Goal: Task Accomplishment & Management: Manage account settings

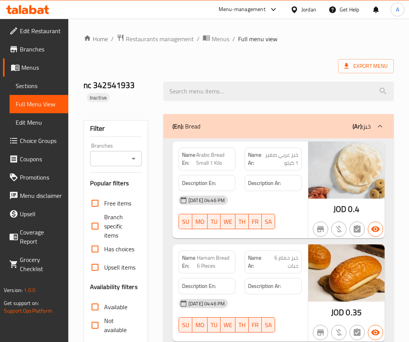
scroll to position [10448, 0]
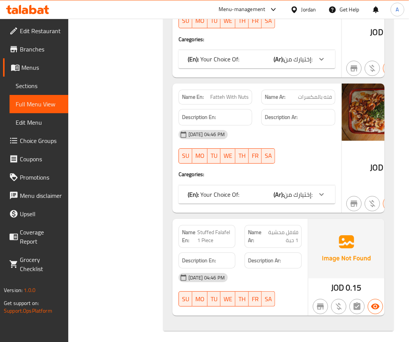
click at [313, 8] on div "Jordan" at bounding box center [308, 9] width 15 height 8
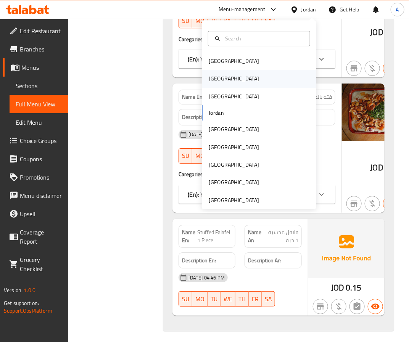
click at [230, 76] on div "[GEOGRAPHIC_DATA]" at bounding box center [259, 79] width 114 height 18
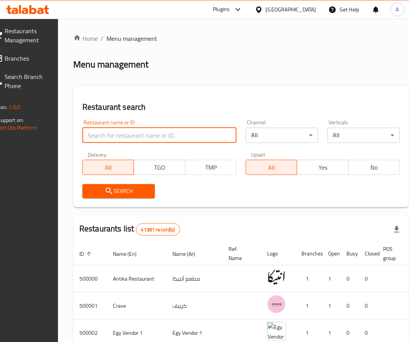
click at [130, 133] on input "search" at bounding box center [159, 135] width 154 height 15
click at [38, 59] on span "Branches" at bounding box center [26, 58] width 42 height 9
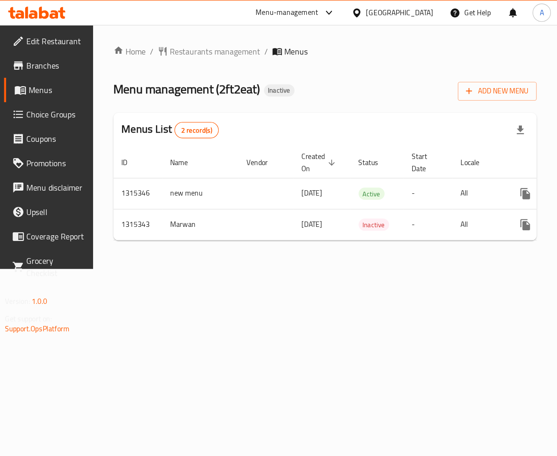
scroll to position [0, 61]
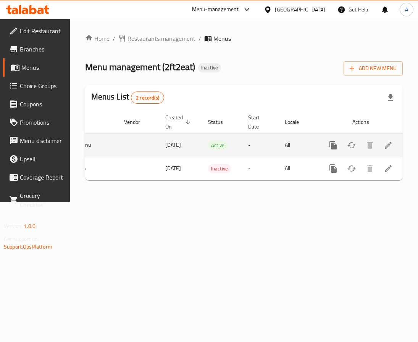
click at [388, 146] on icon "enhanced table" at bounding box center [387, 145] width 7 height 7
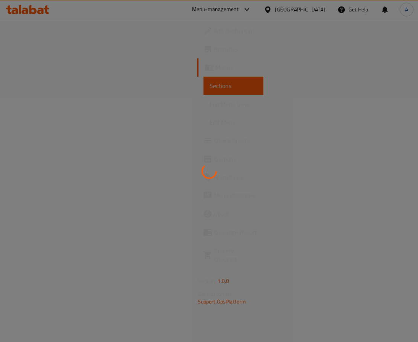
click at [124, 159] on div at bounding box center [209, 171] width 418 height 342
click at [194, 70] on div at bounding box center [209, 171] width 418 height 342
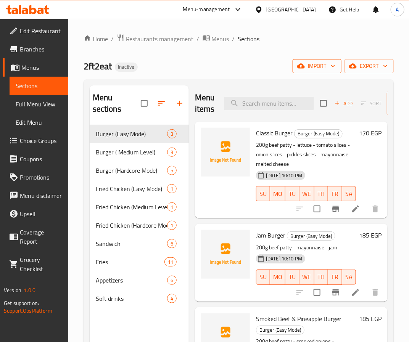
click at [304, 60] on button "import" at bounding box center [316, 66] width 49 height 14
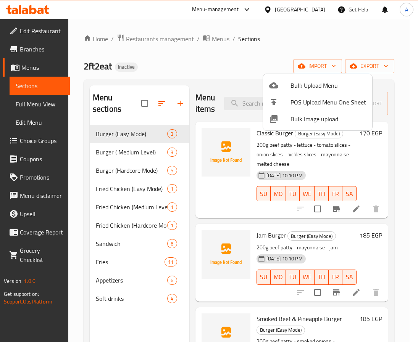
click at [296, 119] on span "Bulk Image upload" at bounding box center [328, 118] width 76 height 9
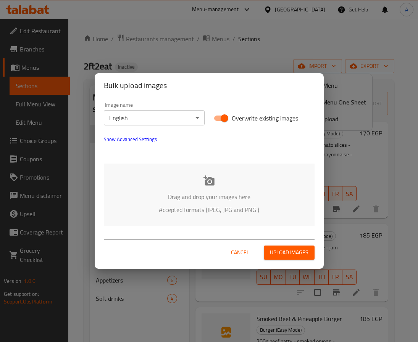
click at [145, 117] on body "​ Menu-management Egypt Get Help A Edit Restaurant Branches Menus Sections Full…" at bounding box center [209, 180] width 418 height 323
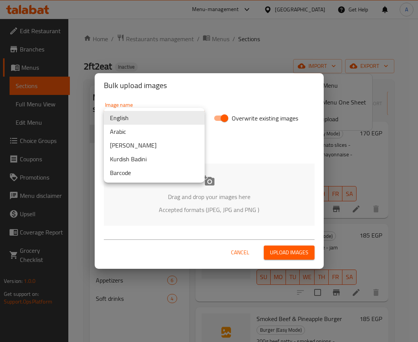
click at [239, 169] on div at bounding box center [209, 171] width 418 height 342
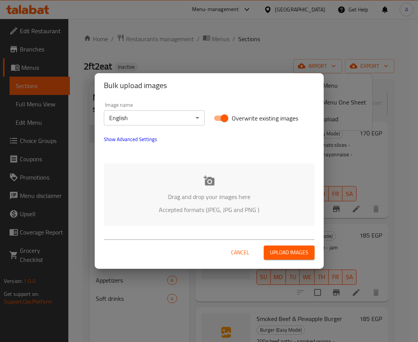
click at [214, 190] on div "Drag and drop your images here Accepted formats (JPEG, JPG and PNG )" at bounding box center [209, 195] width 210 height 62
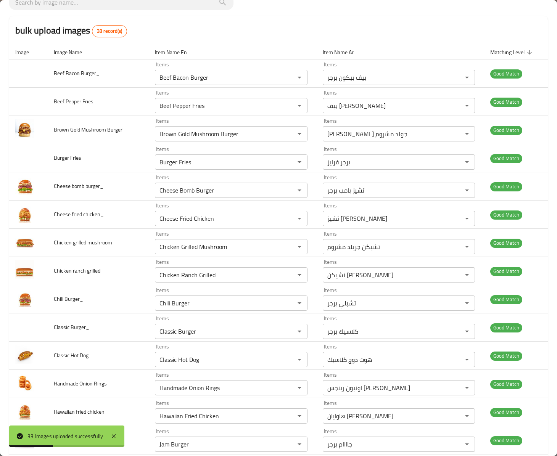
scroll to position [620, 0]
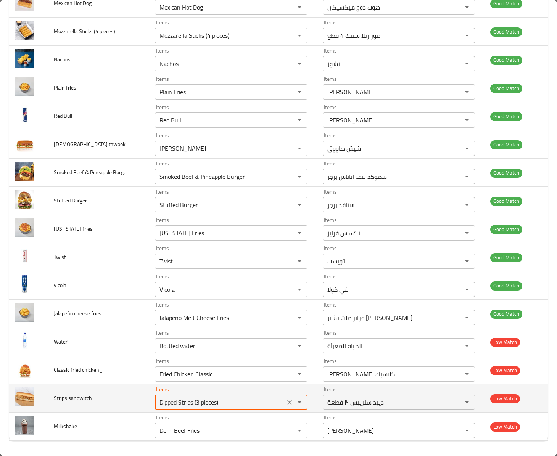
drag, startPoint x: 237, startPoint y: 403, endPoint x: 197, endPoint y: 403, distance: 40.4
click at [197, 342] on sandwitch "Dipped Strips (3 pieces)" at bounding box center [219, 402] width 125 height 11
click at [178, 342] on sandwitch "Dipped Strips (3 pieces)" at bounding box center [219, 402] width 125 height 11
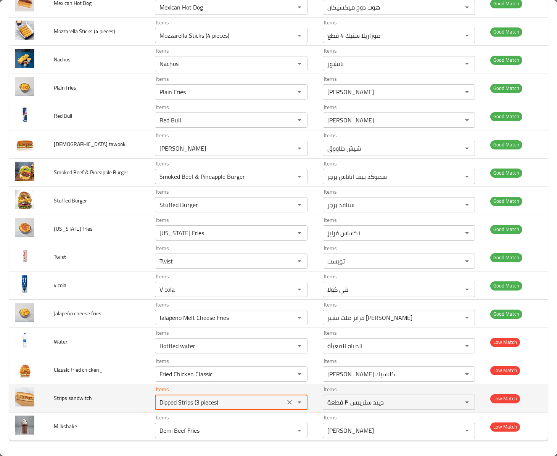
click at [178, 342] on sandwitch "Dipped Strips (3 pieces)" at bounding box center [219, 402] width 125 height 11
paste sandwitch "Strips"
type sandwitch "Strips"
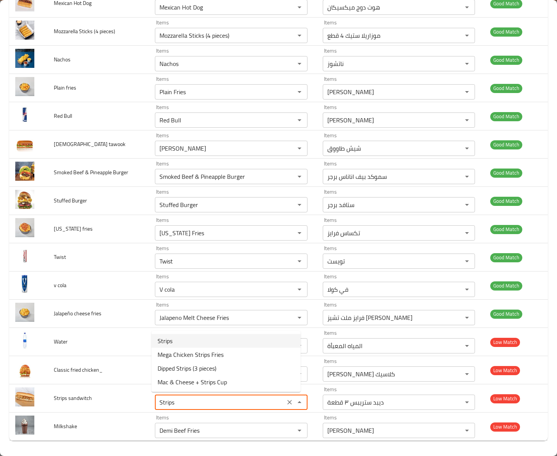
click at [175, 339] on sandwitch-option-0 "Strips" at bounding box center [225, 341] width 149 height 14
type sandwitch-ar "ستريبس"
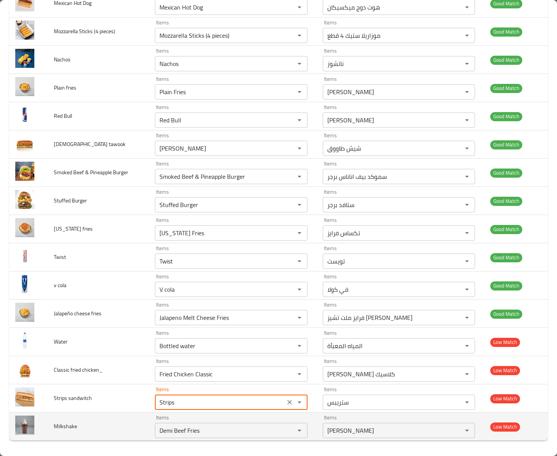
type sandwitch "Strips"
click at [81, 342] on td "Milkshake" at bounding box center [98, 427] width 101 height 28
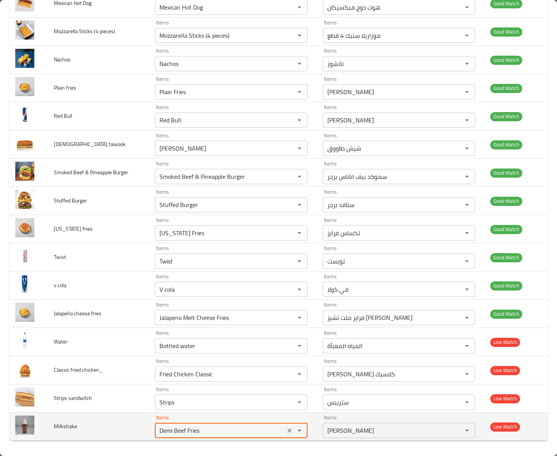
drag, startPoint x: 198, startPoint y: 429, endPoint x: 128, endPoint y: 430, distance: 70.2
click at [128, 342] on tr "Milkshake Items Demi Beef Fries Items Items ديمي بيف فرايز Items Low Match" at bounding box center [278, 427] width 538 height 28
type input "ة"
type input "m"
type input "sh"
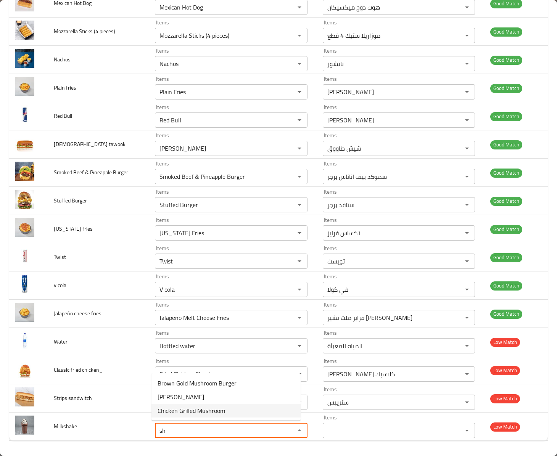
drag, startPoint x: 165, startPoint y: 420, endPoint x: 151, endPoint y: 412, distance: 16.1
click at [151, 342] on ul "Brown Gold Mushroom Burger Shish Tawook Chicken Grilled Mushroom" at bounding box center [225, 396] width 149 height 47
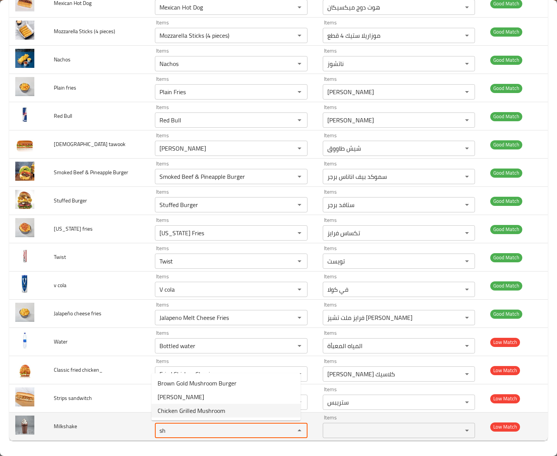
click at [160, 342] on input "sh" at bounding box center [219, 430] width 125 height 11
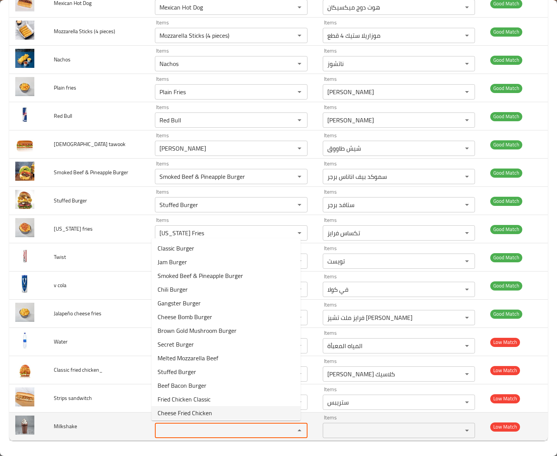
click at [145, 342] on td "Milkshake" at bounding box center [98, 427] width 101 height 28
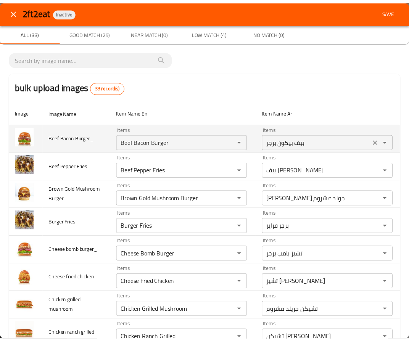
scroll to position [0, 0]
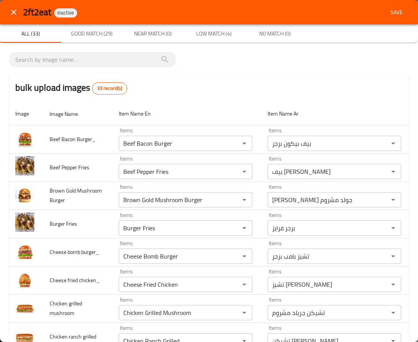
click at [393, 13] on span "Save" at bounding box center [396, 13] width 18 height 10
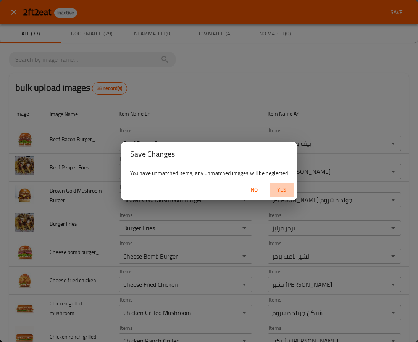
click at [275, 189] on span "Yes" at bounding box center [281, 190] width 18 height 10
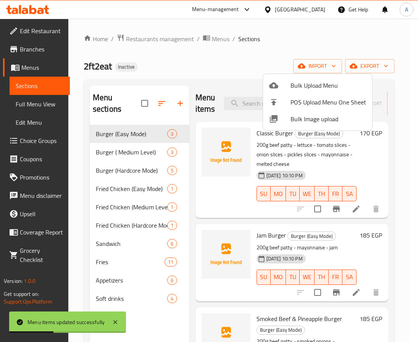
click at [117, 145] on div at bounding box center [209, 171] width 418 height 342
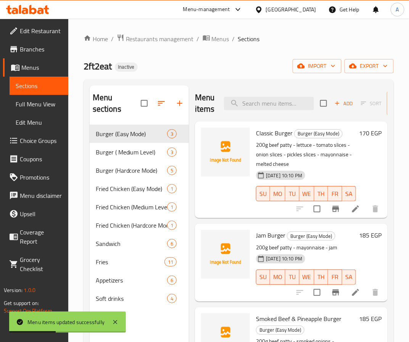
click at [121, 152] on span "Burger ( Medium Level)" at bounding box center [131, 152] width 71 height 9
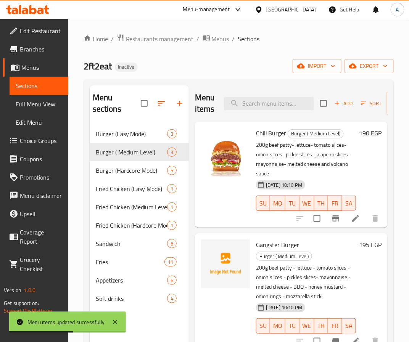
scroll to position [55, 0]
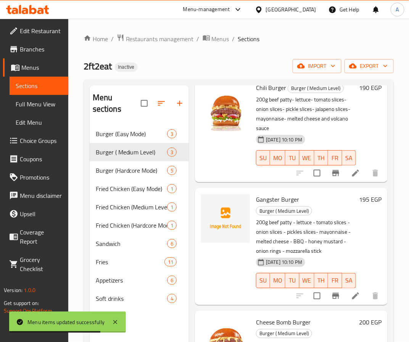
click at [272, 194] on span "Gangster Burger" at bounding box center [277, 199] width 43 height 11
copy span "Gangster"
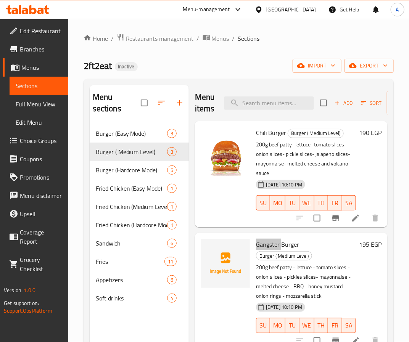
scroll to position [0, 0]
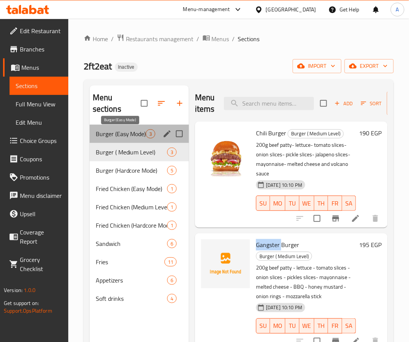
click at [140, 136] on span "Burger (Easy Mode)" at bounding box center [121, 133] width 50 height 9
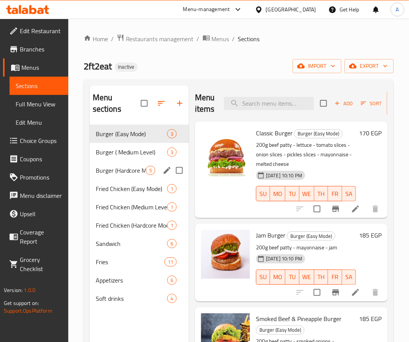
click at [150, 162] on div "Burger (Hardcore Mode) 5" at bounding box center [139, 170] width 99 height 18
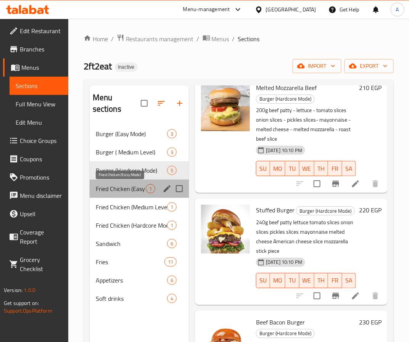
click at [125, 193] on span "Fried Chicken (Easy Mode)" at bounding box center [121, 188] width 50 height 9
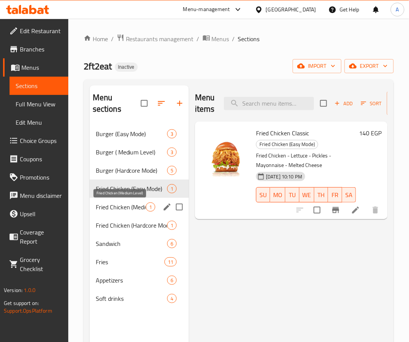
click at [126, 207] on span "Fried Chicken (Medium Level)" at bounding box center [121, 206] width 50 height 9
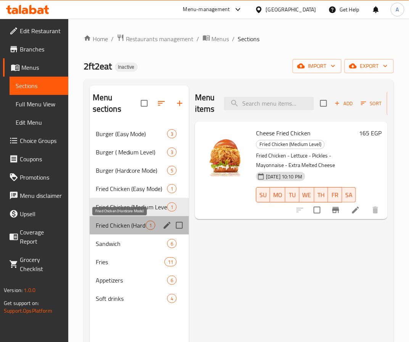
click at [126, 225] on span "Fried Chicken (Hardcore Mode)" at bounding box center [121, 225] width 50 height 9
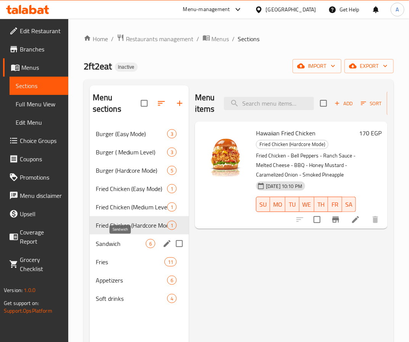
click at [125, 243] on span "Sandwich" at bounding box center [121, 243] width 50 height 9
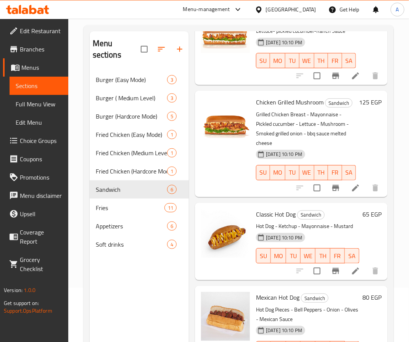
scroll to position [107, 0]
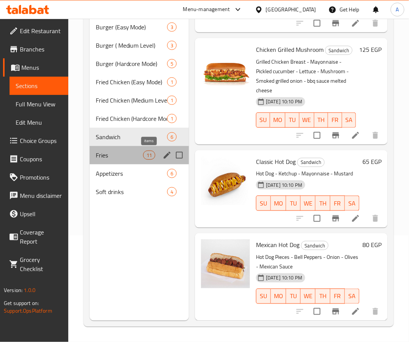
click at [146, 156] on span "11" at bounding box center [148, 155] width 11 height 7
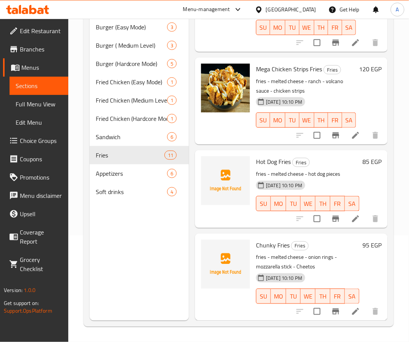
scroll to position [744, 0]
click at [119, 176] on span "Appetizers" at bounding box center [121, 173] width 50 height 9
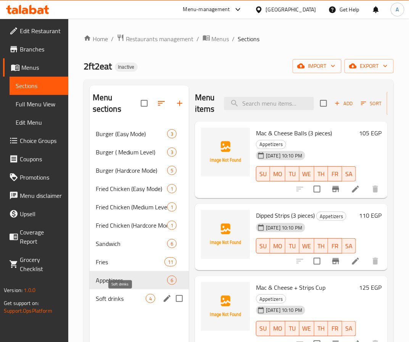
click at [124, 297] on span "Soft drinks" at bounding box center [121, 298] width 50 height 9
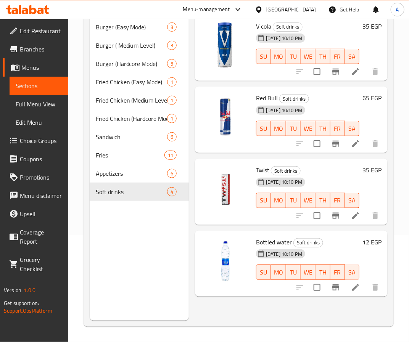
drag, startPoint x: 37, startPoint y: 103, endPoint x: 324, endPoint y: 1, distance: 305.0
click at [37, 103] on span "Full Menu View" at bounding box center [39, 104] width 47 height 9
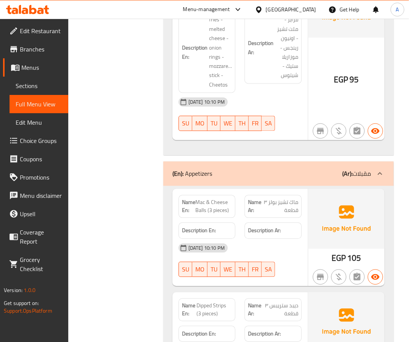
scroll to position [5726, 0]
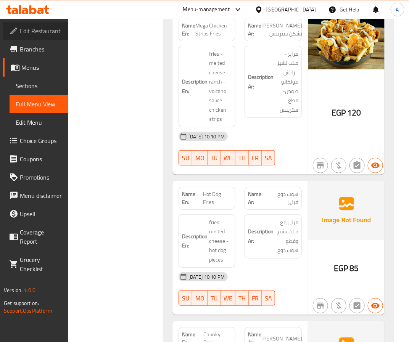
click at [38, 34] on span "Edit Restaurant" at bounding box center [41, 30] width 42 height 9
